Goal: Task Accomplishment & Management: Manage account settings

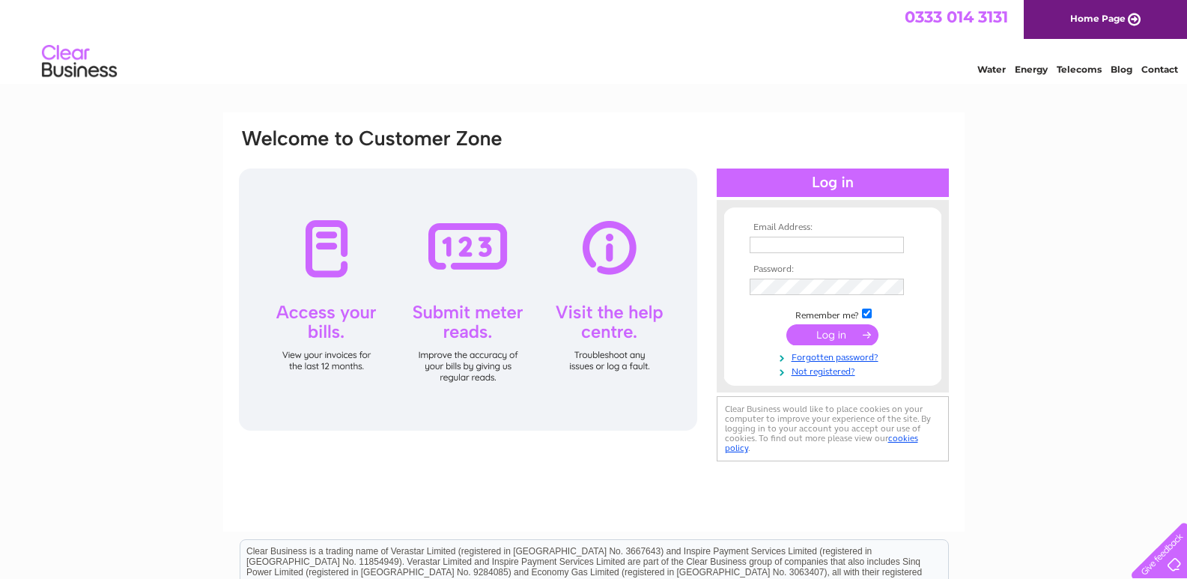
type input "[EMAIL_ADDRESS][DOMAIN_NAME]"
click at [831, 332] on input "submit" at bounding box center [832, 334] width 92 height 21
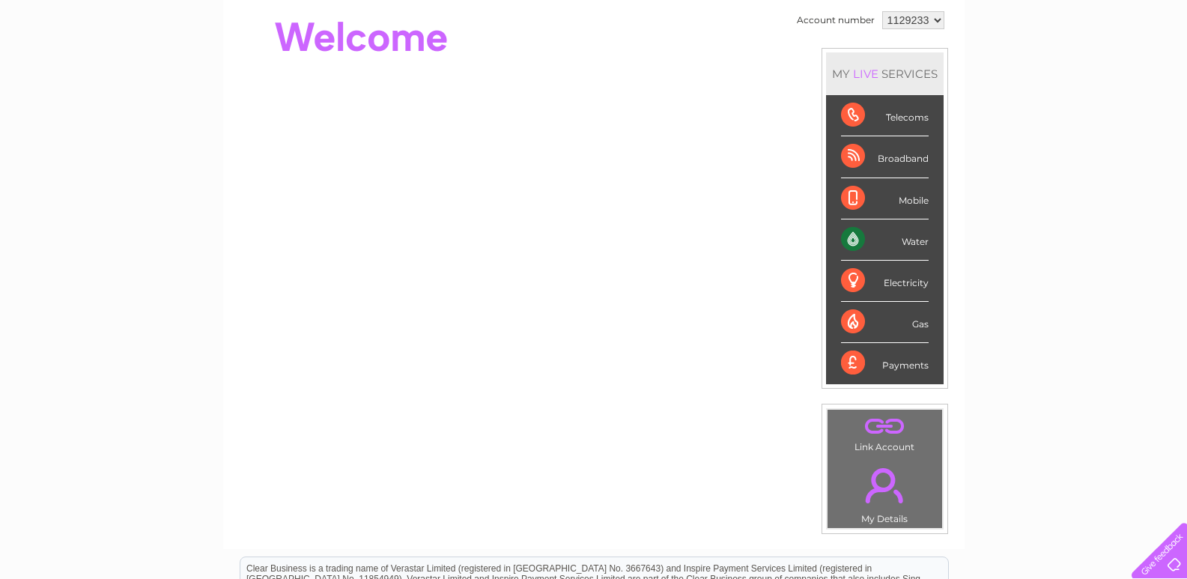
scroll to position [150, 0]
click at [881, 455] on td ". My Details" at bounding box center [885, 491] width 116 height 73
click at [882, 468] on link "." at bounding box center [884, 484] width 107 height 52
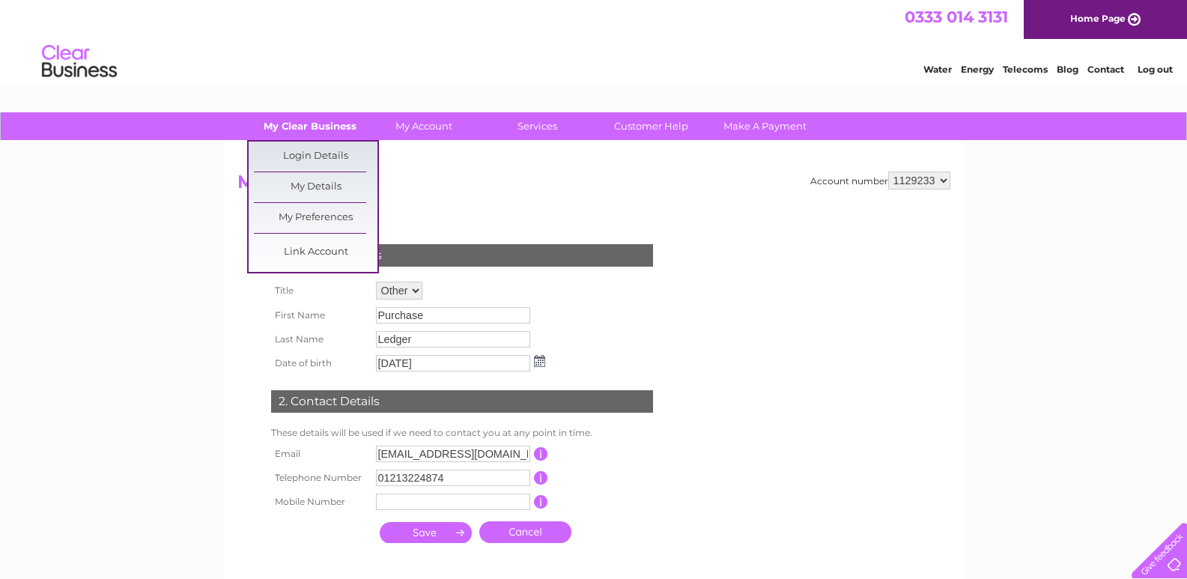
click at [325, 128] on link "My Clear Business" at bounding box center [310, 126] width 124 height 28
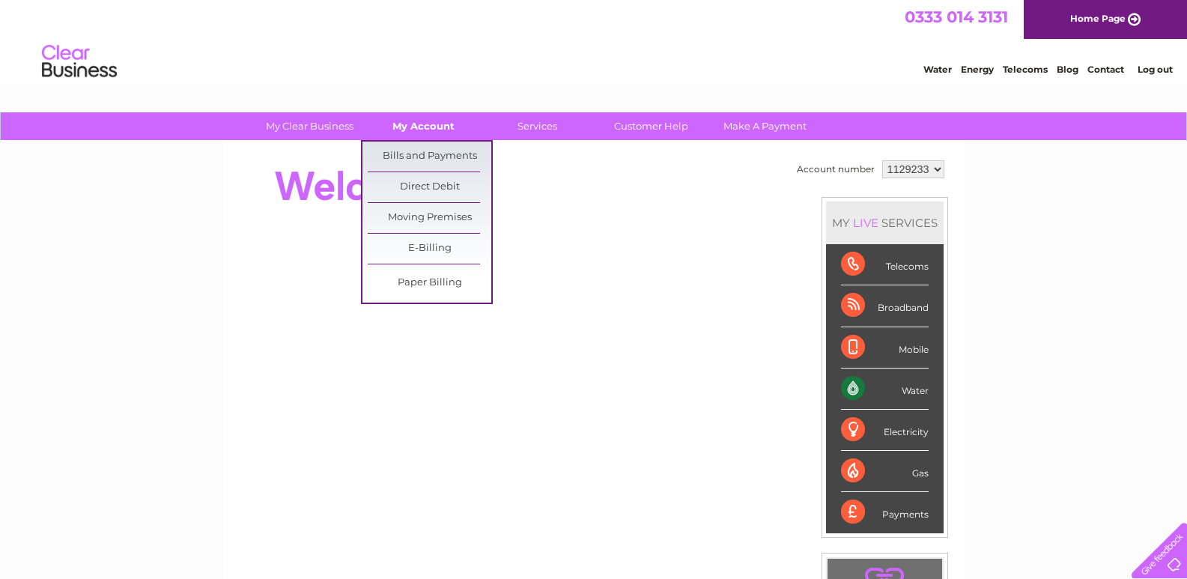
click at [438, 128] on link "My Account" at bounding box center [424, 126] width 124 height 28
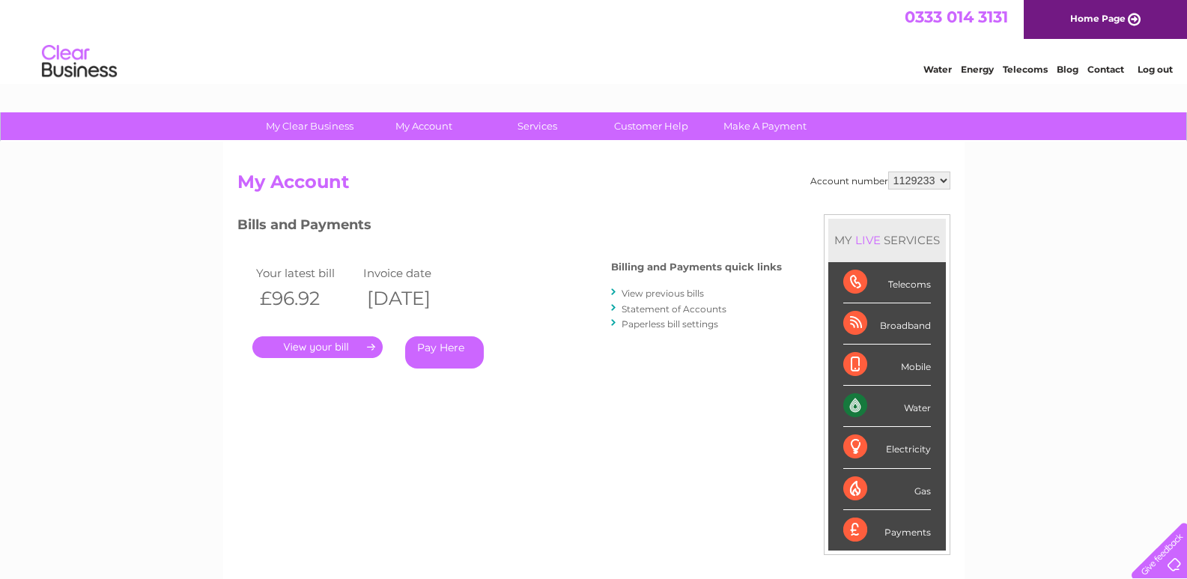
click at [559, 187] on h2 "My Account" at bounding box center [593, 186] width 713 height 28
click at [596, 444] on div "Account number 1129233 My Account MY LIVE SERVICES Telecoms Broadband Mobile Wa…" at bounding box center [593, 397] width 713 height 451
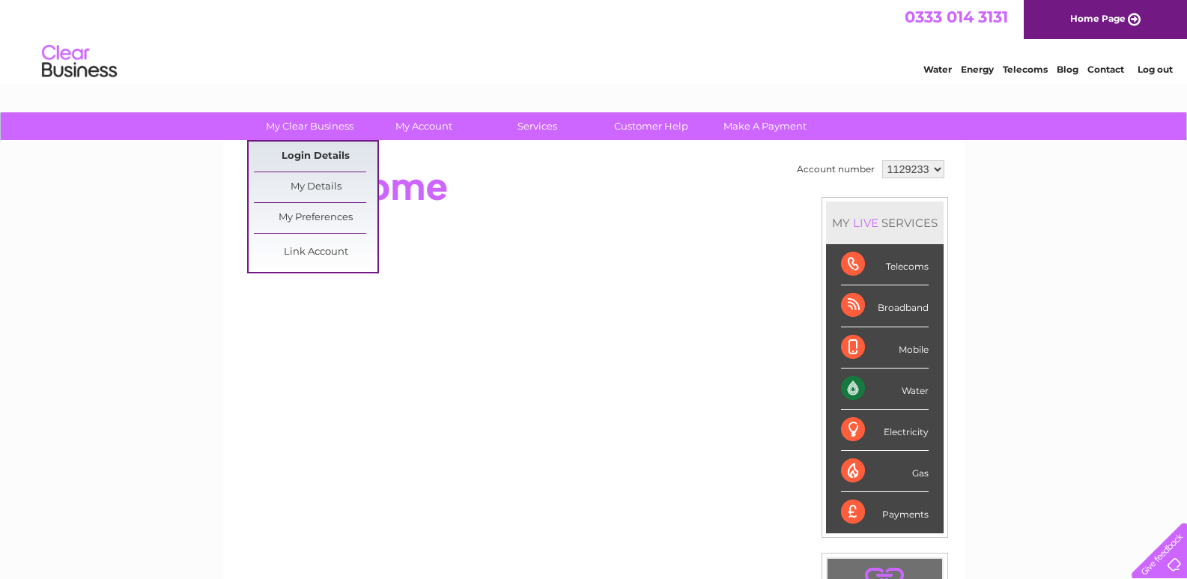
click at [294, 157] on link "Login Details" at bounding box center [316, 157] width 124 height 30
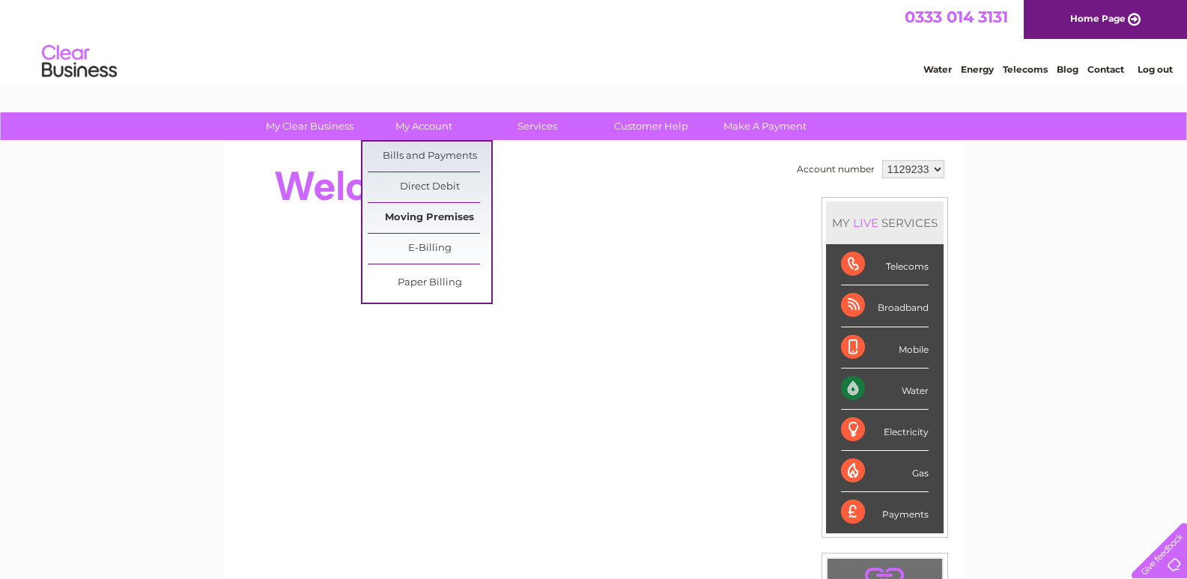
click at [427, 210] on link "Moving Premises" at bounding box center [430, 218] width 124 height 30
